Goal: Complete application form: Complete application form

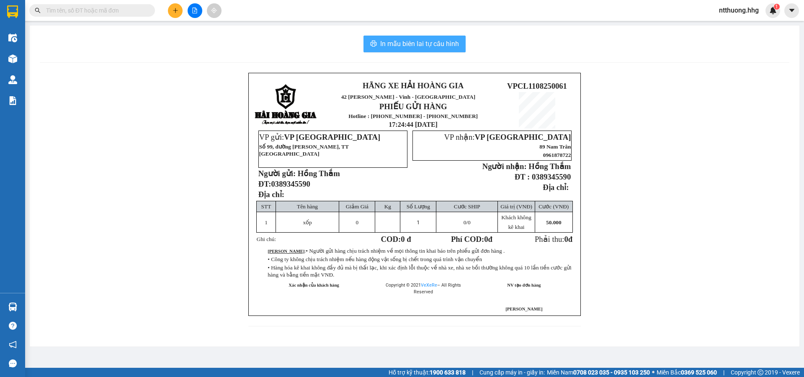
click at [423, 43] on span "In mẫu biên lai tự cấu hình" at bounding box center [419, 44] width 79 height 10
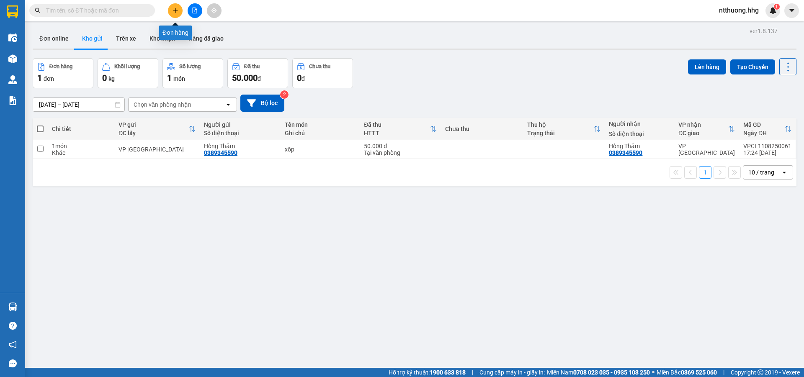
click at [171, 8] on button at bounding box center [175, 10] width 15 height 15
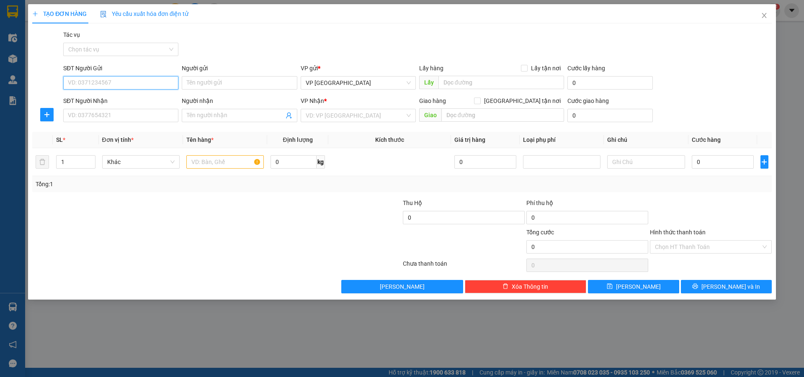
click at [129, 80] on input "SĐT Người Gửi" at bounding box center [120, 82] width 115 height 13
type input "0389532626"
click at [210, 86] on input "Người gửi" at bounding box center [239, 82] width 115 height 13
type input "T"
click at [200, 85] on input "Người gửi" at bounding box center [239, 82] width 115 height 13
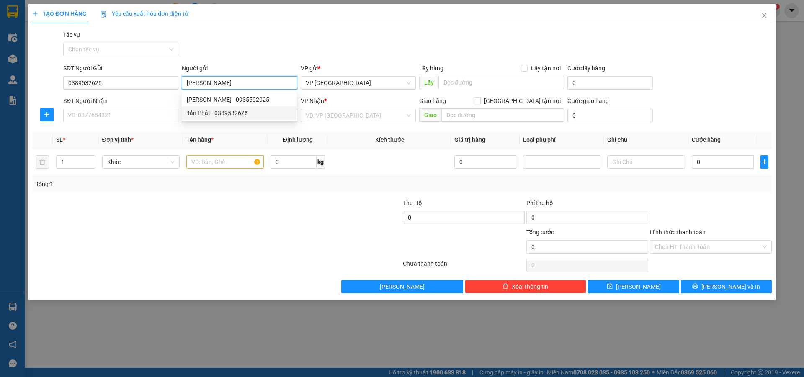
click at [233, 113] on div "Tấn Phát - 0389532626" at bounding box center [239, 113] width 105 height 9
type input "[PERSON_NAME]"
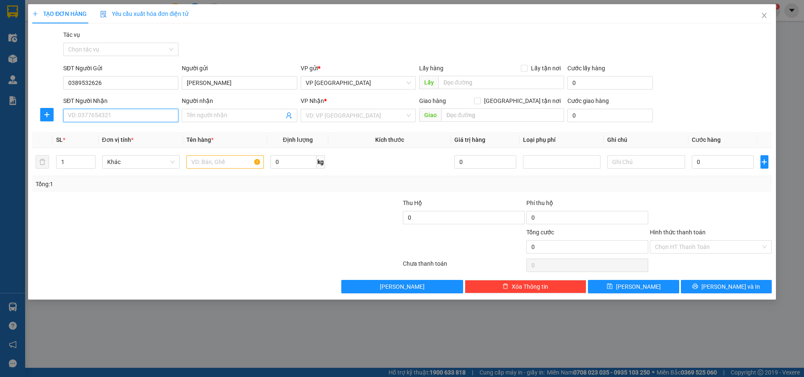
click at [127, 117] on input "SĐT Người Nhận" at bounding box center [120, 115] width 115 height 13
drag, startPoint x: 67, startPoint y: 82, endPoint x: 106, endPoint y: 86, distance: 39.6
click at [106, 86] on input "0389532626" at bounding box center [120, 82] width 115 height 13
click at [78, 117] on input "SĐT Người Nhận" at bounding box center [120, 115] width 115 height 13
click at [76, 116] on input "SĐT Người Nhận" at bounding box center [120, 115] width 115 height 13
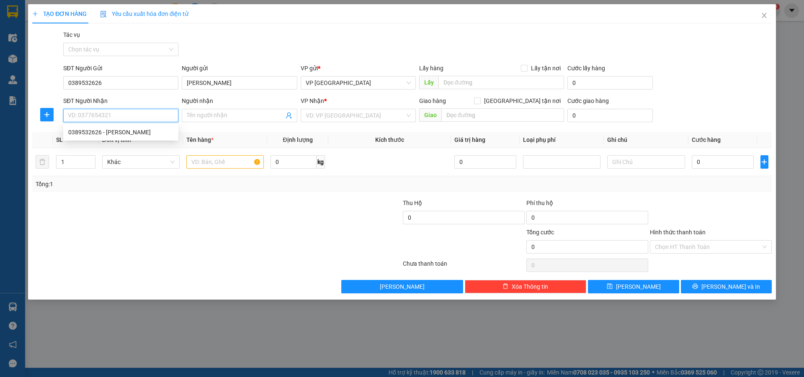
click at [76, 116] on input "SĐT Người Nhận" at bounding box center [120, 115] width 115 height 13
click at [73, 129] on div "0389532626 - [PERSON_NAME]" at bounding box center [120, 132] width 105 height 9
type input "0389532626"
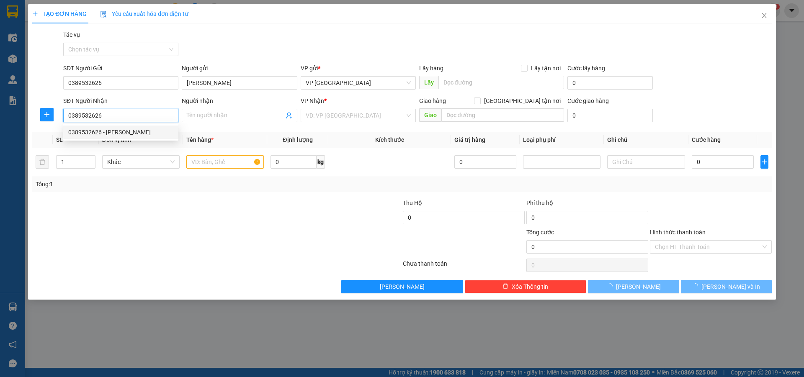
type input "[PERSON_NAME]"
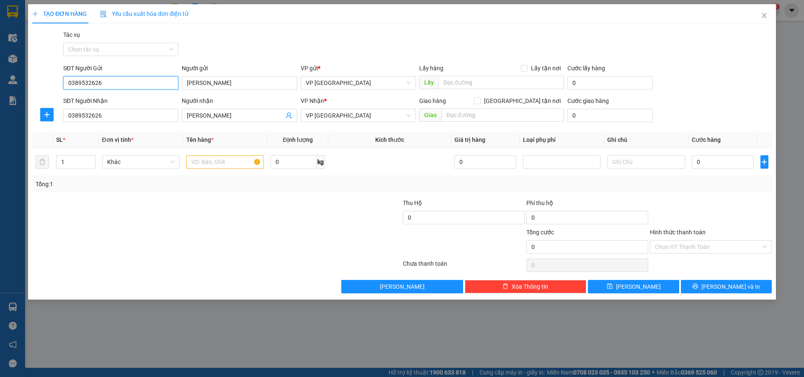
click at [143, 82] on input "0389532626" at bounding box center [120, 82] width 115 height 13
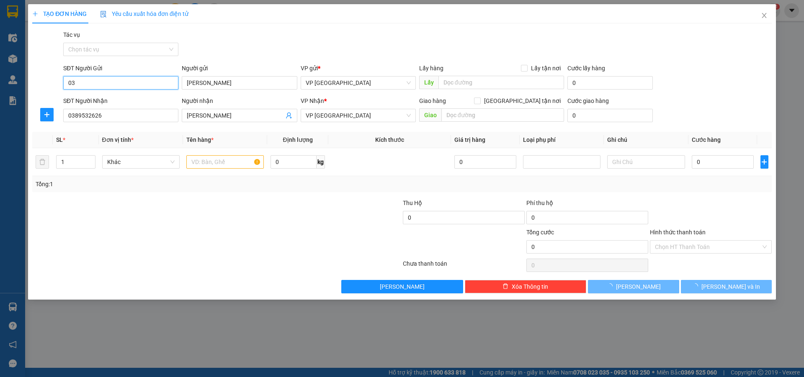
type input "0"
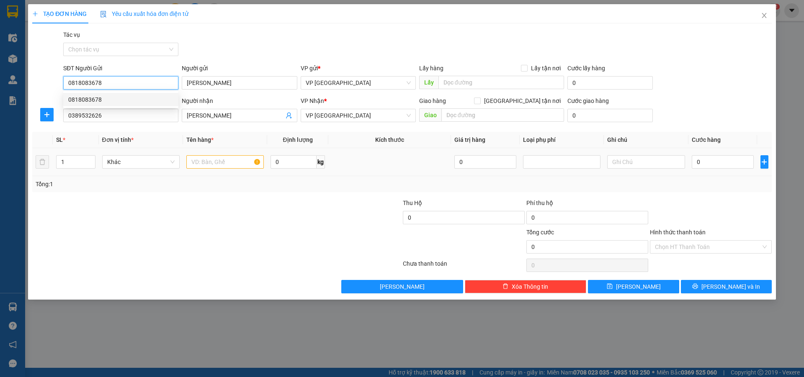
type input "0818083678"
click at [228, 163] on input "text" at bounding box center [225, 161] width 78 height 13
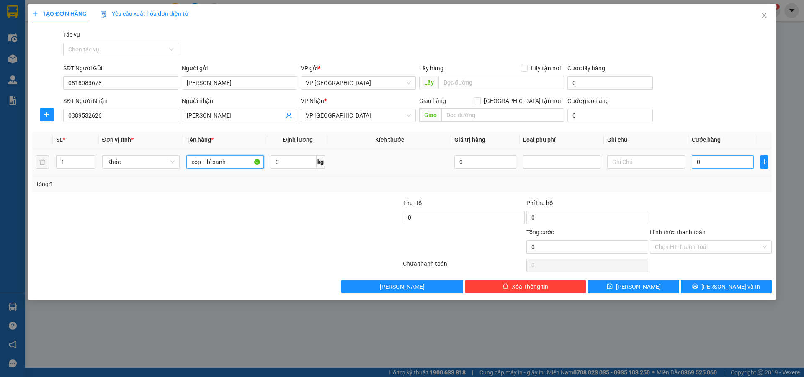
type input "xốp + bì xanh"
click at [718, 160] on input "0" at bounding box center [723, 161] width 62 height 13
type input "9"
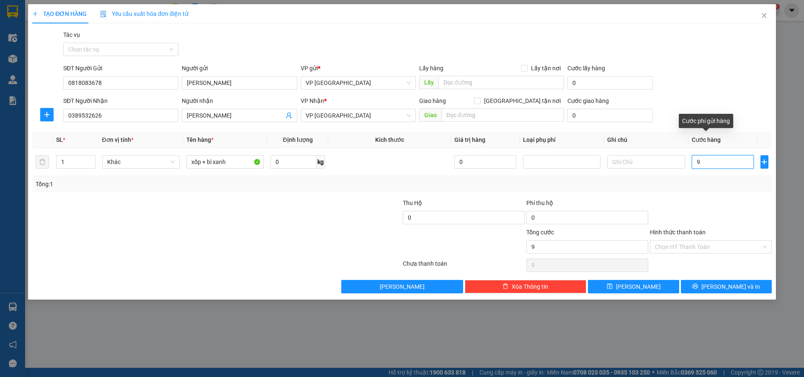
type input "90"
type input "900"
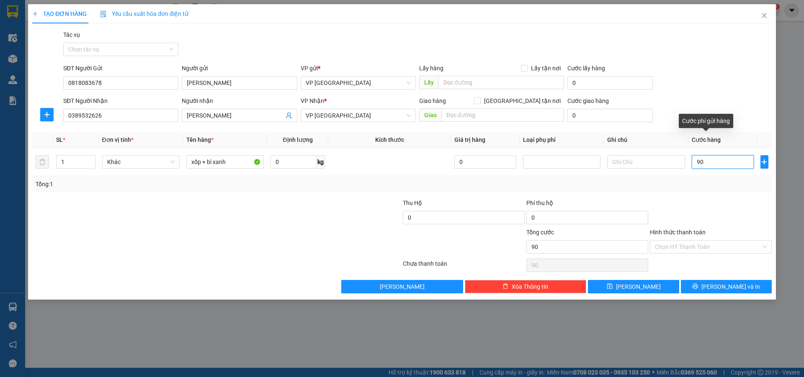
type input "900"
type input "9.000"
type input "90.000"
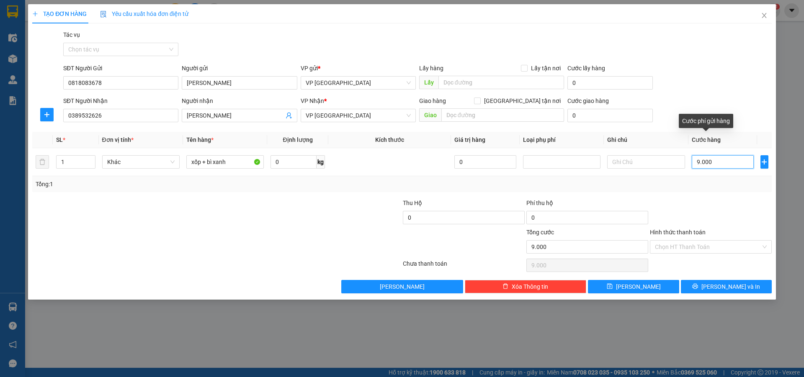
type input "90.000"
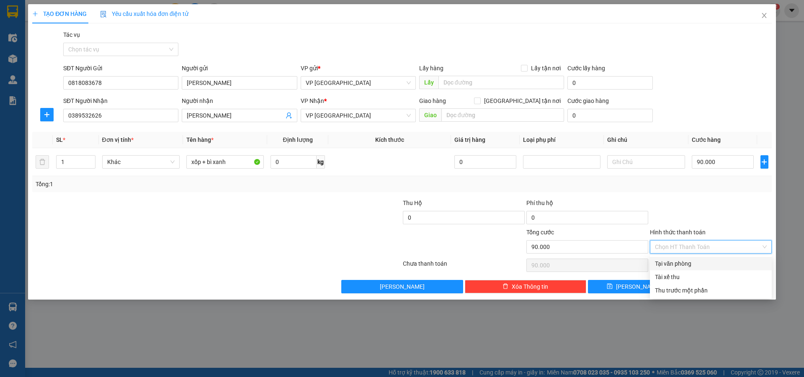
click at [733, 249] on input "Hình thức thanh toán" at bounding box center [708, 247] width 106 height 13
click at [736, 265] on div "Tại văn phòng" at bounding box center [711, 263] width 112 height 9
type input "0"
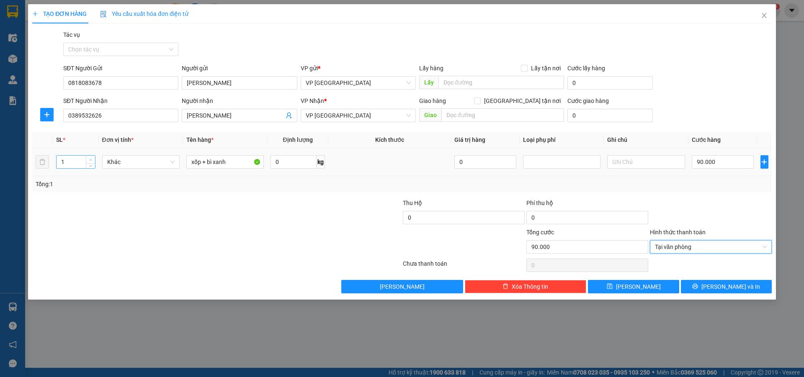
type input "2"
click at [90, 159] on icon "up" at bounding box center [90, 160] width 3 height 3
click at [708, 288] on button "[PERSON_NAME] và In" at bounding box center [726, 286] width 91 height 13
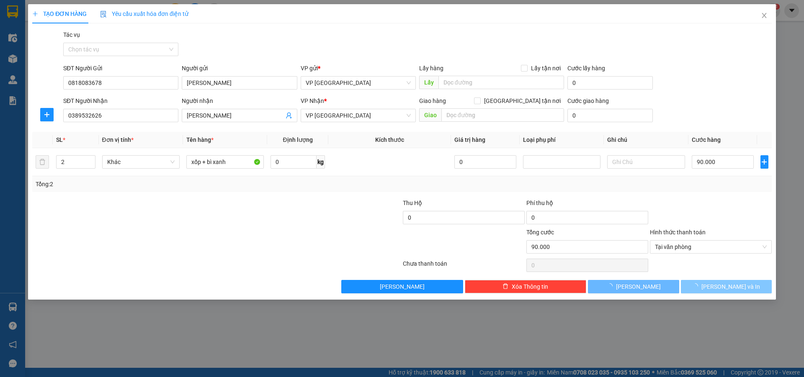
type input "0"
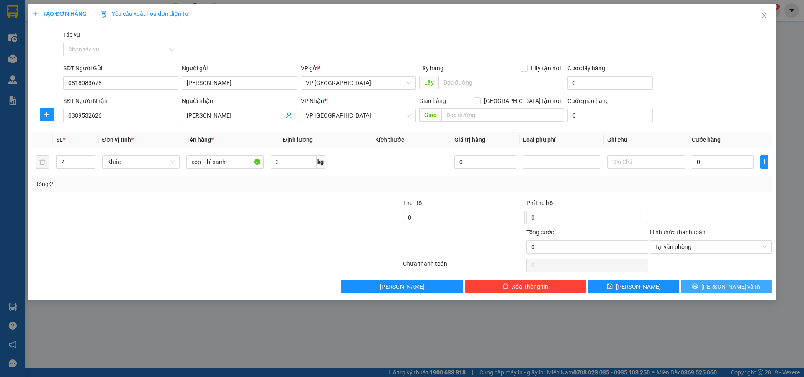
click at [707, 289] on button "[PERSON_NAME] và In" at bounding box center [726, 286] width 91 height 13
click at [708, 160] on input "0" at bounding box center [723, 161] width 62 height 13
type input "9"
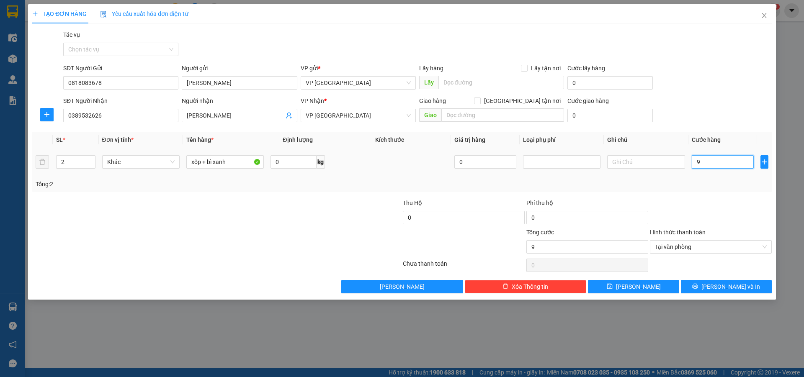
type input "90"
type input "900"
type input "9.000"
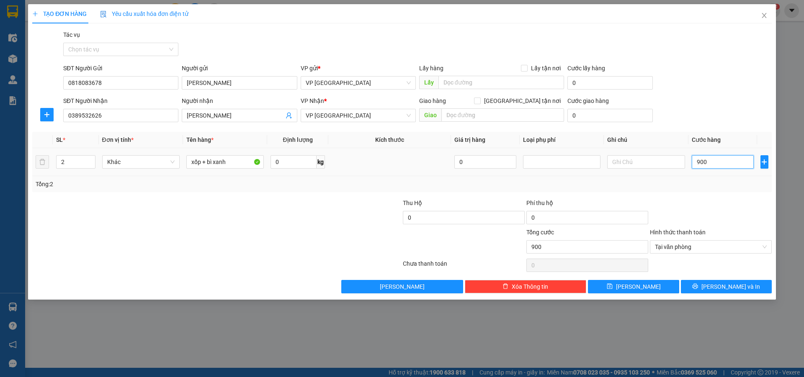
type input "9.000"
type input "90.000"
click at [713, 292] on button "[PERSON_NAME] và In" at bounding box center [726, 286] width 91 height 13
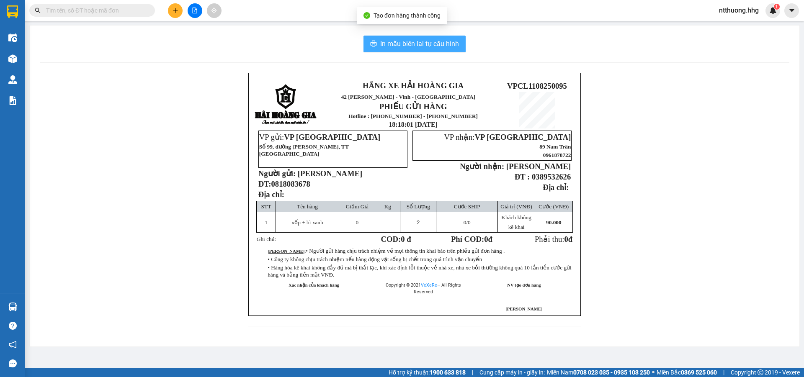
click at [459, 43] on span "In mẫu biên lai tự cấu hình" at bounding box center [419, 44] width 79 height 10
